Goal: Navigation & Orientation: Find specific page/section

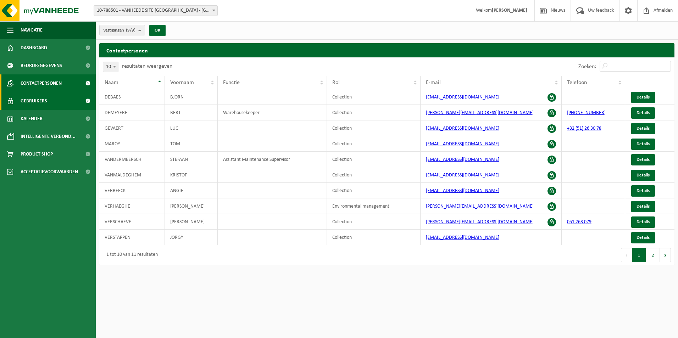
click at [39, 100] on span "Gebruikers" at bounding box center [34, 101] width 27 height 18
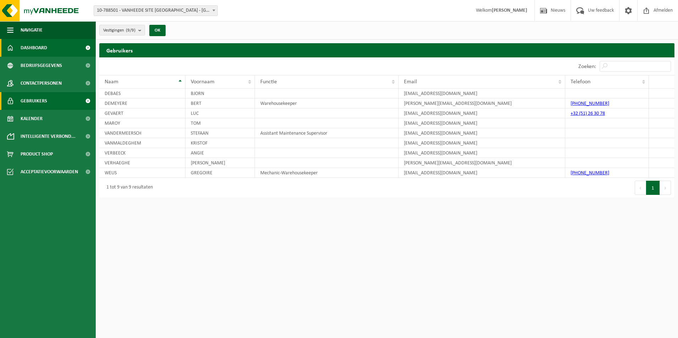
click at [45, 42] on span "Dashboard" at bounding box center [34, 48] width 27 height 18
